Goal: Task Accomplishment & Management: Manage account settings

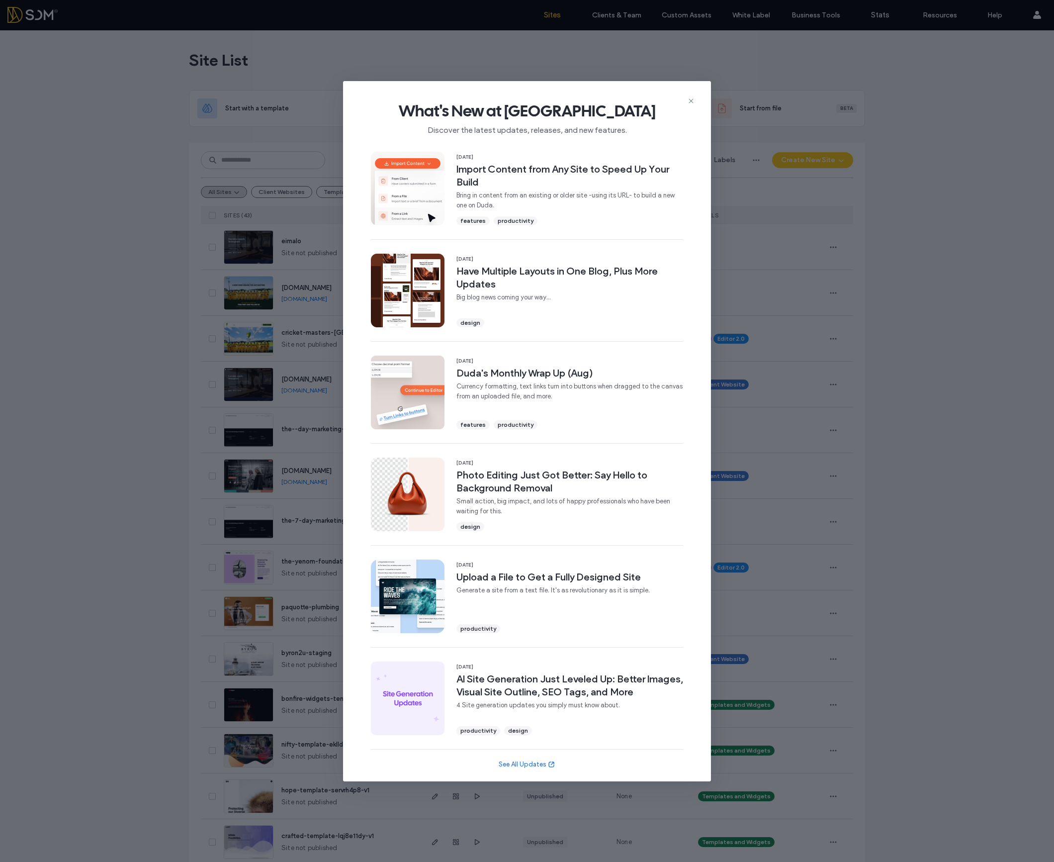
click at [697, 98] on div "What's New at [GEOGRAPHIC_DATA] Discover the latest updates, releases, and new …" at bounding box center [527, 114] width 368 height 67
click at [692, 99] on icon at bounding box center [691, 101] width 8 height 8
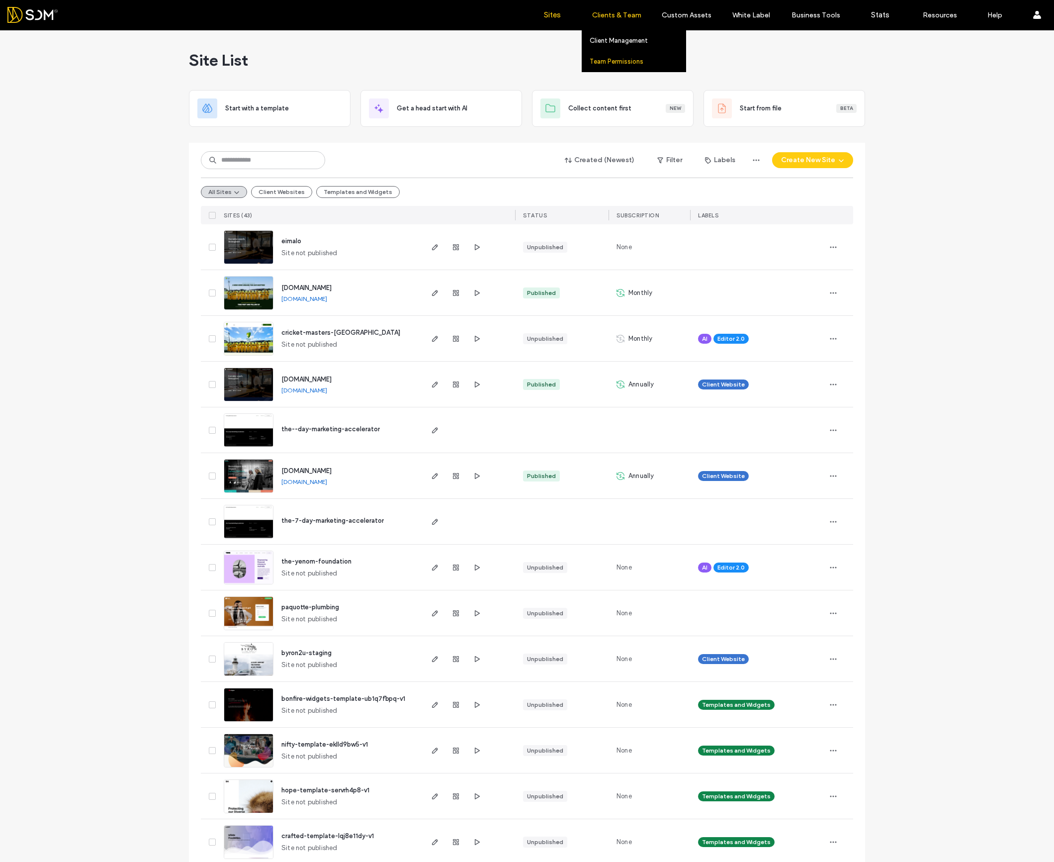
click at [609, 60] on label "Team Permissions" at bounding box center [617, 61] width 54 height 7
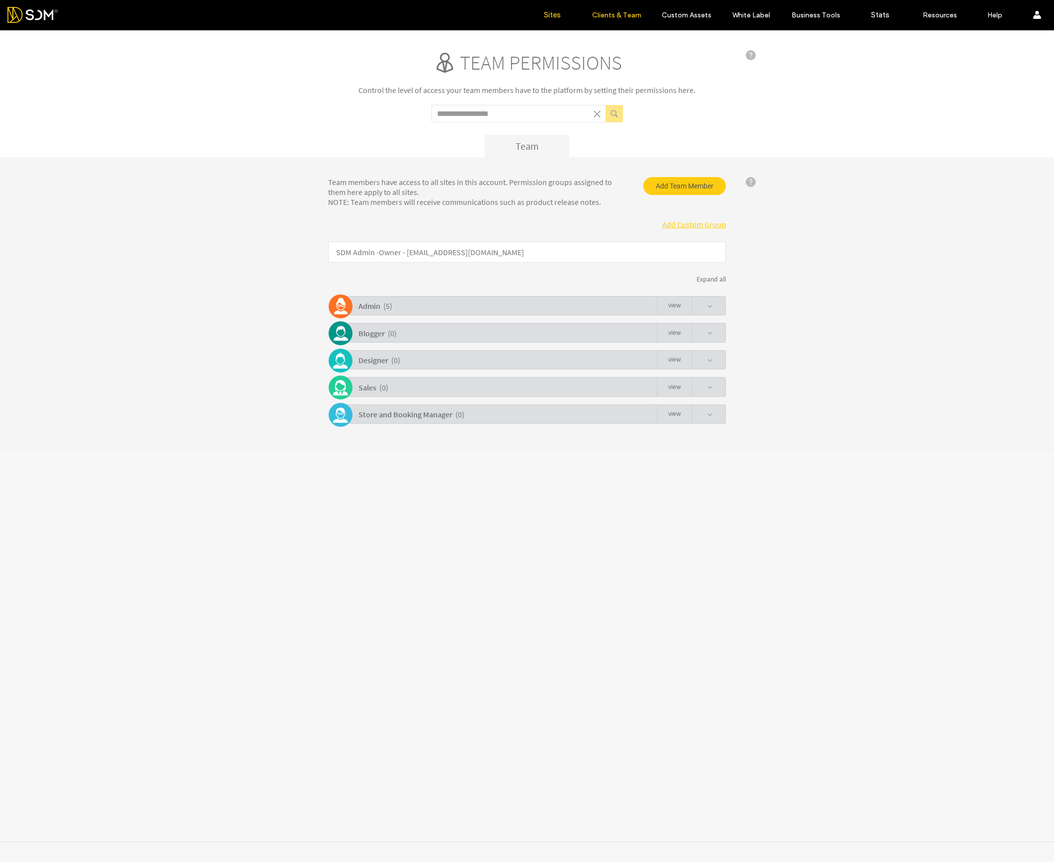
click at [547, 8] on link "Sites" at bounding box center [552, 15] width 59 height 30
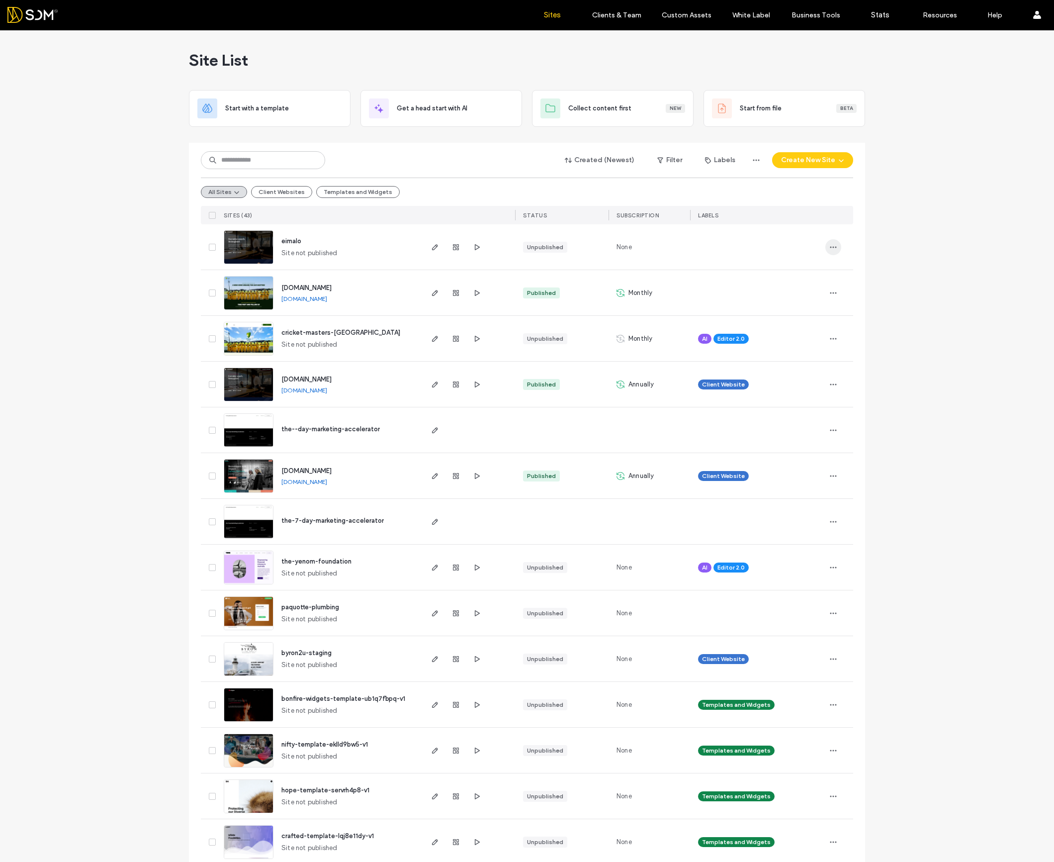
click at [831, 243] on icon "button" at bounding box center [833, 247] width 8 height 8
click at [788, 334] on div "Assign Label" at bounding box center [793, 329] width 88 height 19
click at [692, 272] on div "Client Website" at bounding box center [747, 272] width 130 height 19
click at [785, 337] on button "Assign" at bounding box center [788, 335] width 34 height 12
click at [830, 250] on icon "button" at bounding box center [833, 247] width 8 height 8
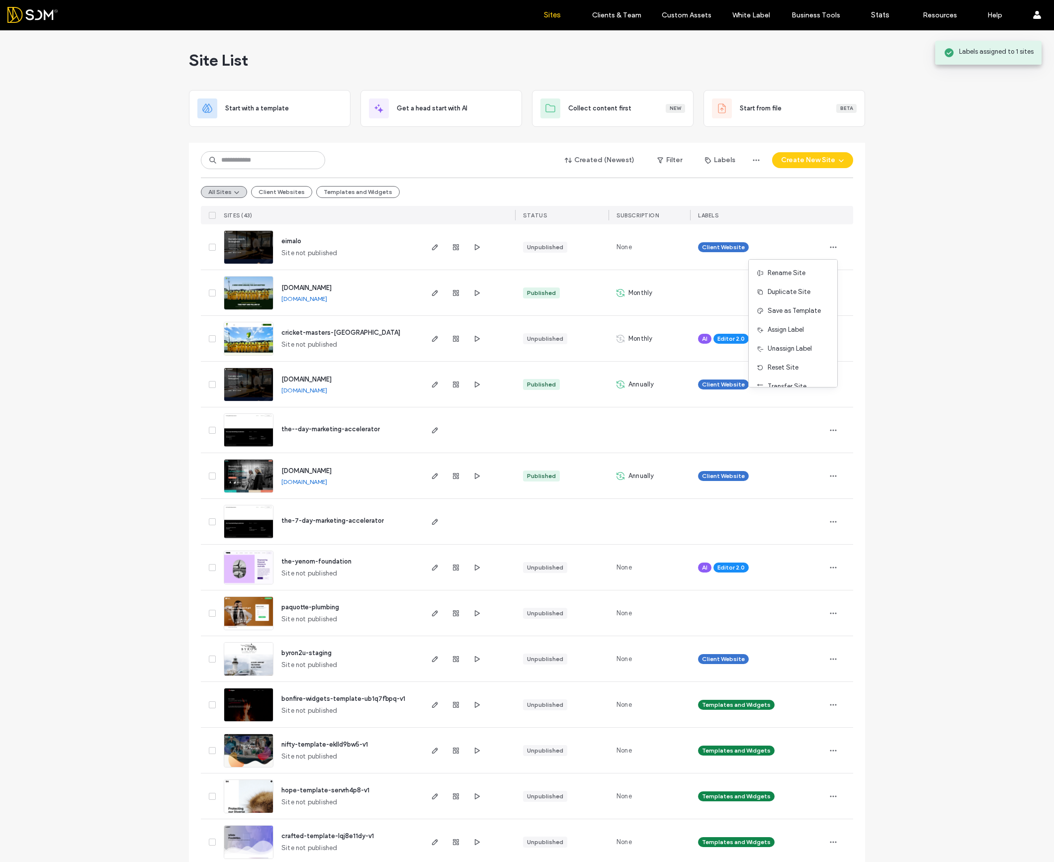
click at [741, 285] on div at bounding box center [757, 293] width 119 height 22
click at [829, 289] on icon "button" at bounding box center [833, 293] width 8 height 8
click at [793, 360] on span "Assign Label" at bounding box center [786, 356] width 36 height 10
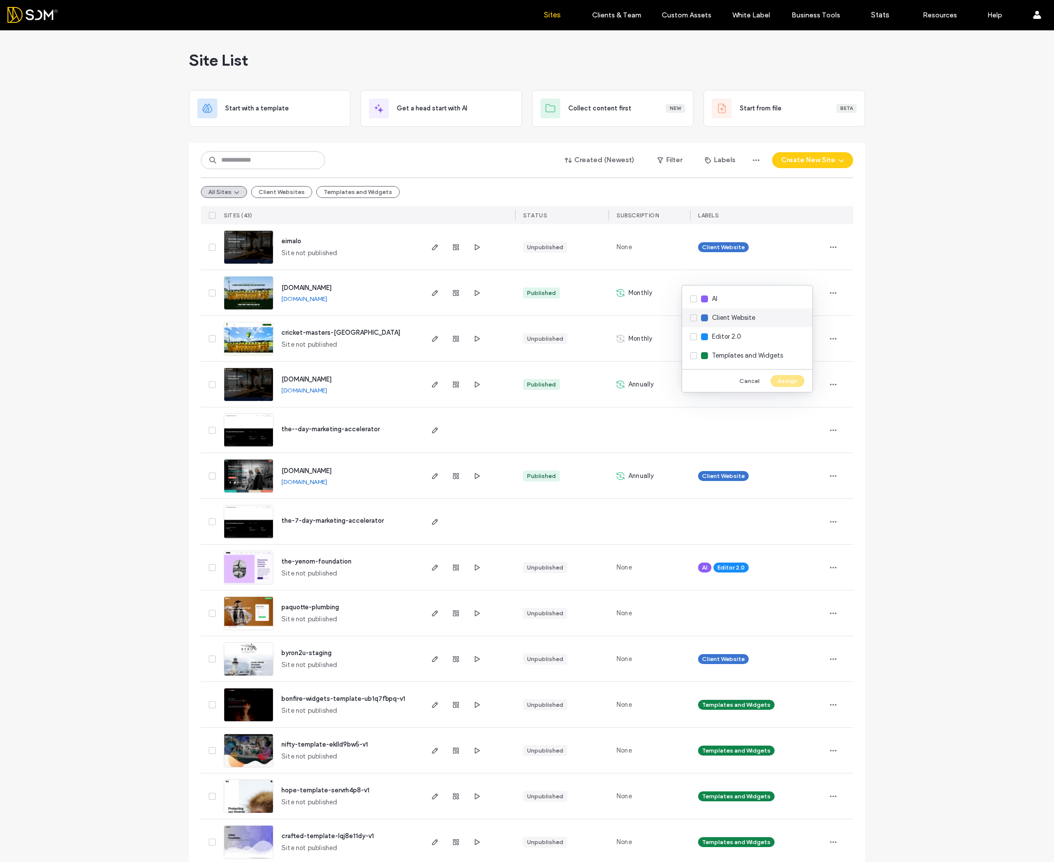
click at [727, 321] on span "Client Website" at bounding box center [733, 318] width 43 height 10
click at [829, 296] on icon "button" at bounding box center [833, 293] width 8 height 8
click at [782, 360] on span "Assign Label" at bounding box center [786, 356] width 36 height 10
click at [714, 322] on span "Client Website" at bounding box center [733, 318] width 43 height 10
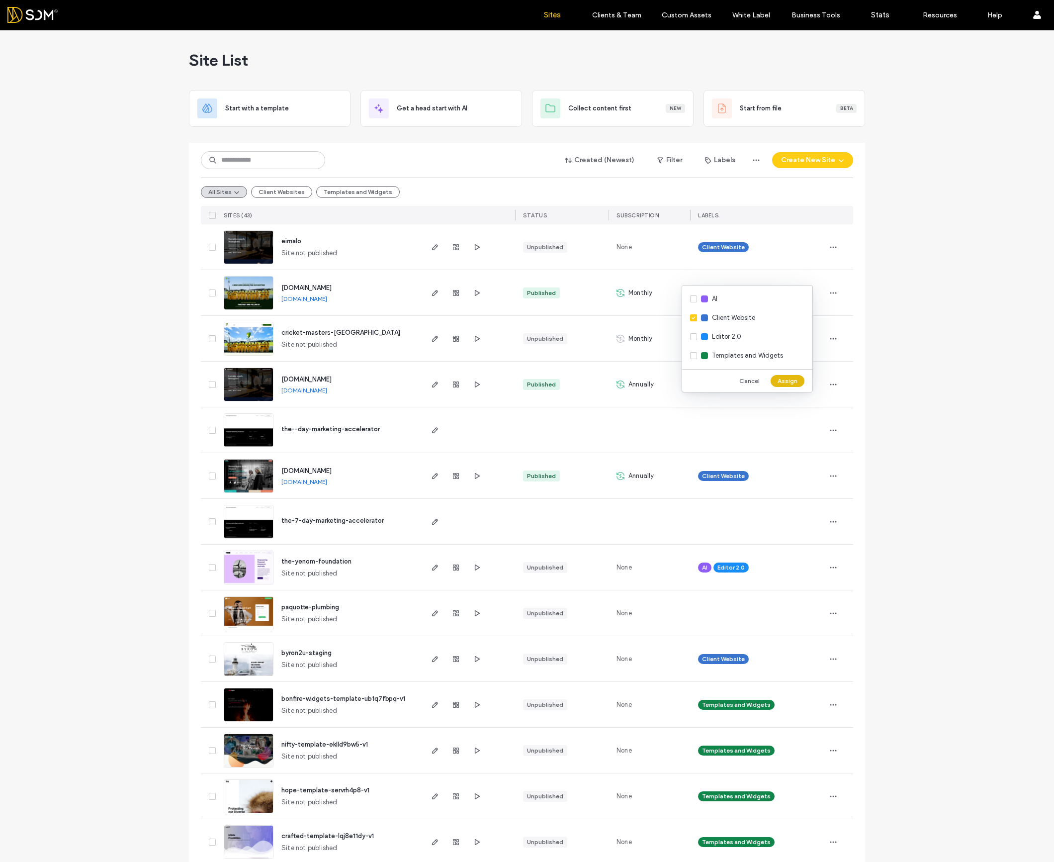
click at [793, 376] on button "Assign" at bounding box center [788, 381] width 34 height 12
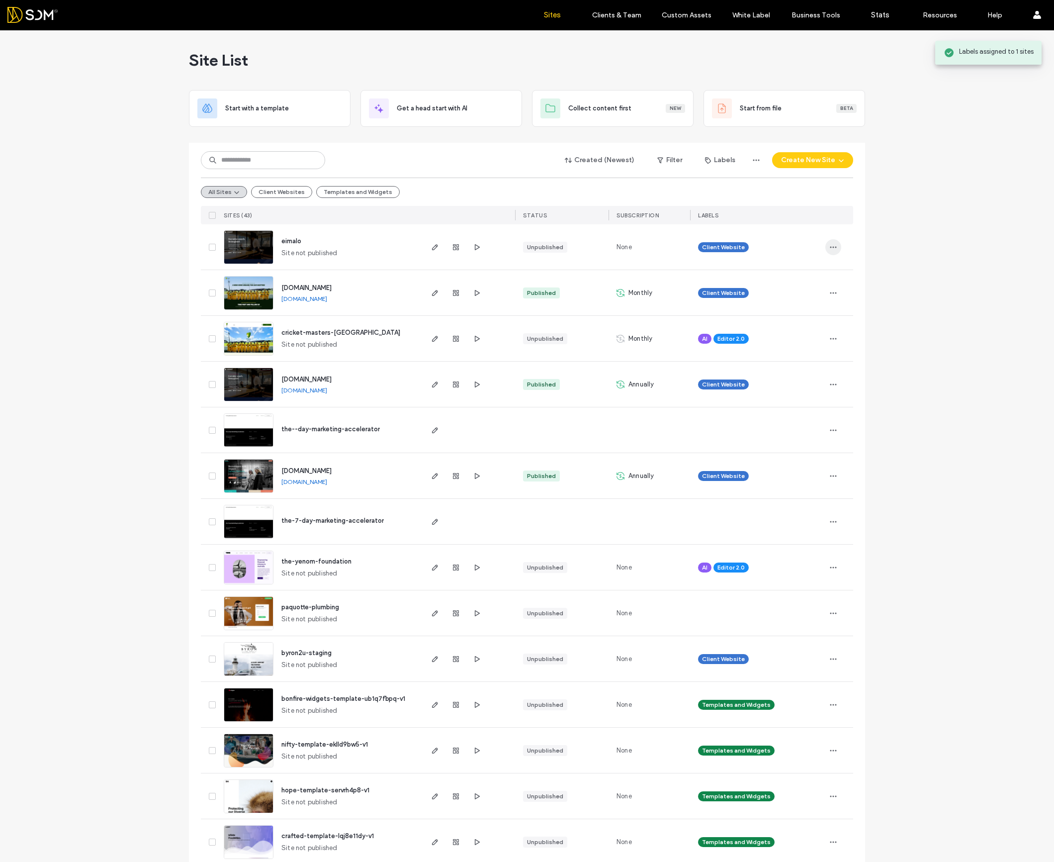
click at [829, 247] on icon "button" at bounding box center [833, 247] width 8 height 8
click at [578, 273] on div "Published" at bounding box center [561, 292] width 93 height 45
click at [611, 62] on label "Team Permissions" at bounding box center [617, 61] width 54 height 7
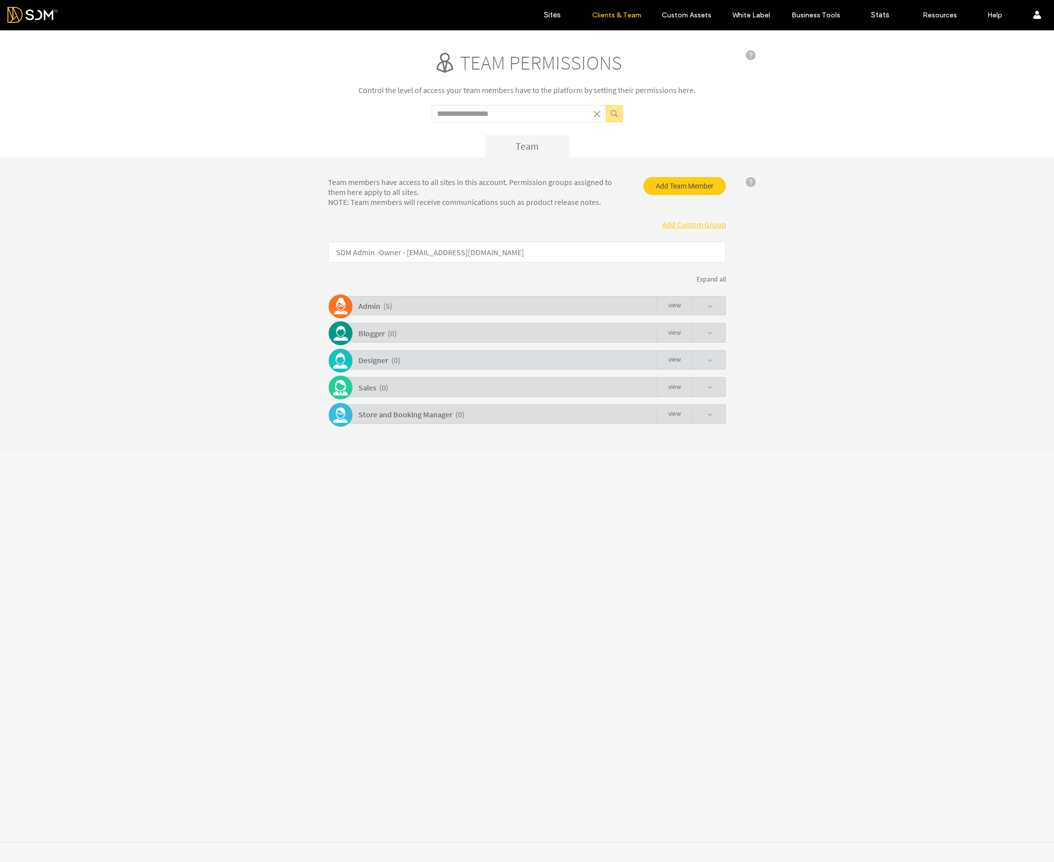
click at [715, 313] on div "Admin ( 5 ) view" at bounding box center [529, 305] width 393 height 19
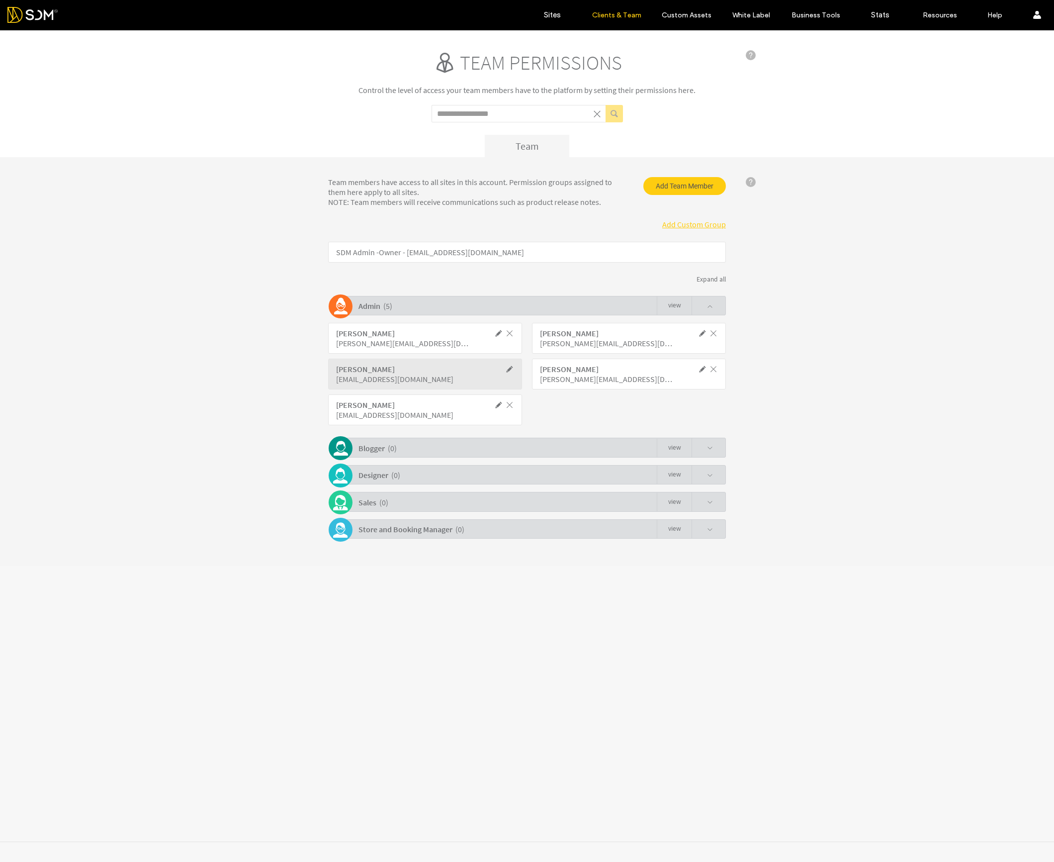
click at [576, 377] on div "[PERSON_NAME][EMAIL_ADDRESS][DOMAIN_NAME]" at bounding box center [607, 379] width 134 height 10
click at [699, 368] on span at bounding box center [702, 368] width 9 height 9
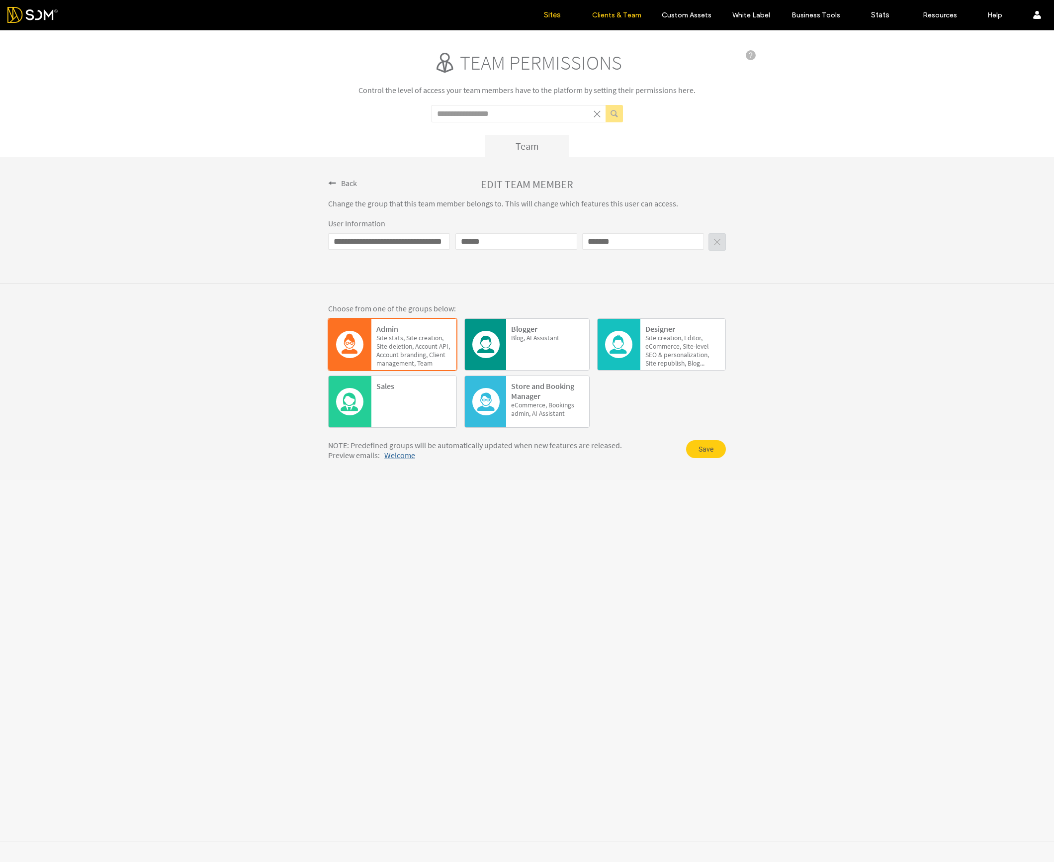
click at [534, 16] on link "Sites" at bounding box center [552, 15] width 59 height 30
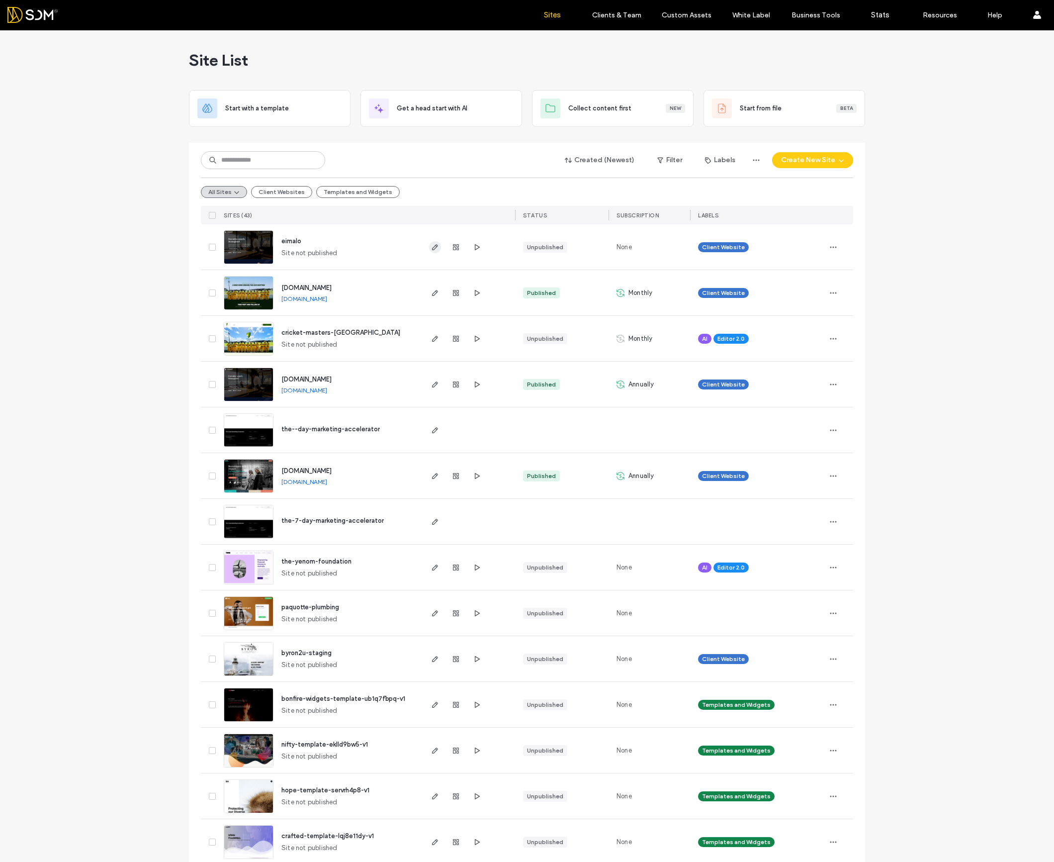
click at [433, 243] on icon "button" at bounding box center [435, 247] width 8 height 8
